Goal: Information Seeking & Learning: Check status

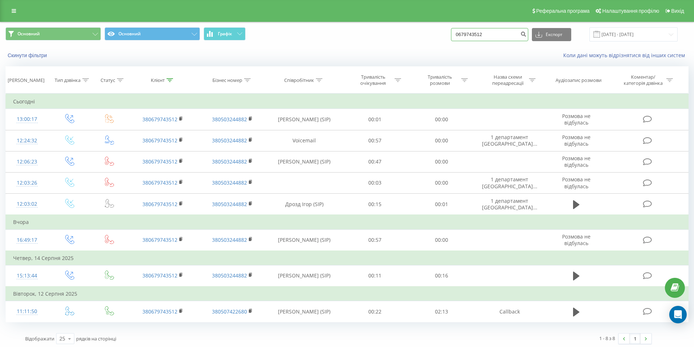
drag, startPoint x: 499, startPoint y: 35, endPoint x: 450, endPoint y: 37, distance: 48.9
click at [452, 36] on div "Основний Основний Графік 0679743512 Експорт .csv .xls .xlsx 21.05.2025 - 21.08.…" at bounding box center [347, 34] width 684 height 14
paste input
click at [498, 36] on input at bounding box center [489, 34] width 77 height 13
paste input "0"
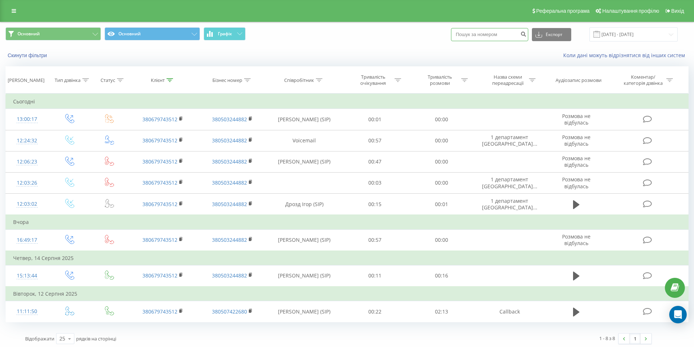
click at [501, 36] on input at bounding box center [489, 34] width 77 height 13
type input "0671609417"
click at [527, 35] on icon "submit" at bounding box center [524, 33] width 6 height 4
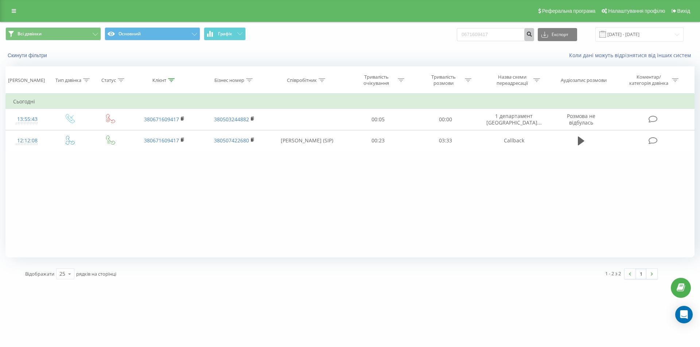
click at [532, 33] on button "submit" at bounding box center [529, 34] width 10 height 13
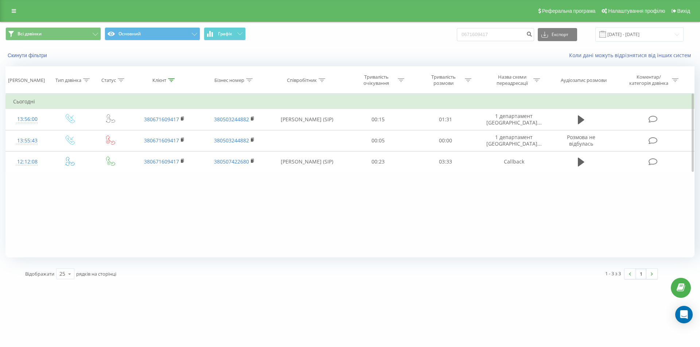
click at [256, 195] on div "Фільтрувати за умовою Дорівнює Введіть значення Скасувати OK Фільтрувати за умо…" at bounding box center [349, 176] width 689 height 164
